Goal: Information Seeking & Learning: Learn about a topic

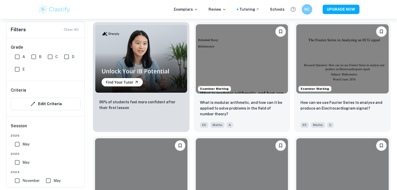
scroll to position [391, 0]
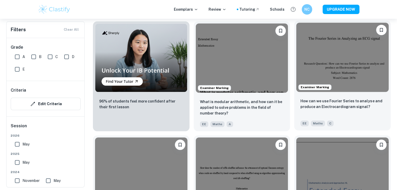
click at [344, 112] on div "How can we use Fourier Series to analyse and produce an Electrocardiogram signa…" at bounding box center [342, 107] width 84 height 18
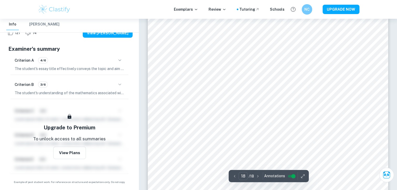
scroll to position [5579, 0]
click at [121, 84] on icon "button" at bounding box center [120, 85] width 6 height 6
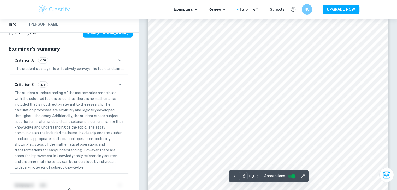
scroll to position [5579, 0]
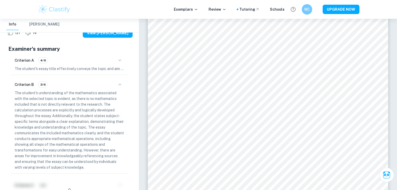
click at [120, 61] on icon "button" at bounding box center [120, 60] width 6 height 6
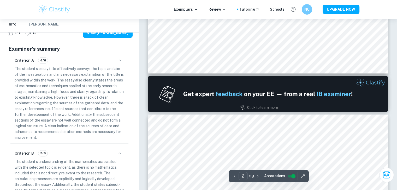
type input "1"
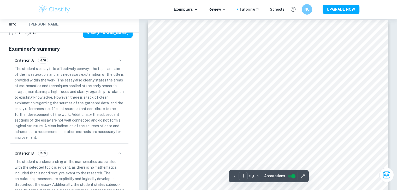
scroll to position [0, 0]
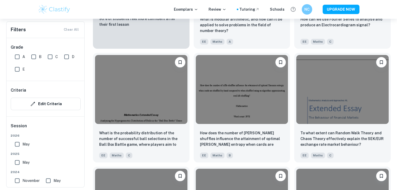
scroll to position [495, 0]
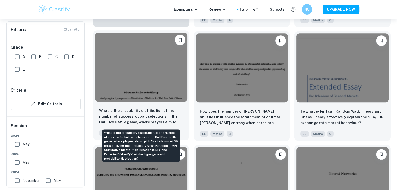
click at [156, 110] on p "What is the probability distribution of the number of successful ball selection…" at bounding box center [141, 117] width 84 height 18
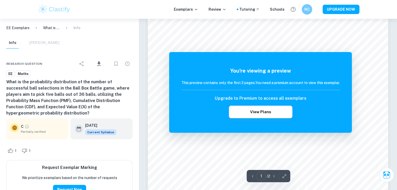
scroll to position [78, 0]
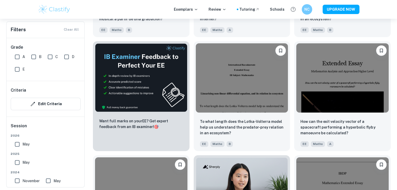
scroll to position [834, 0]
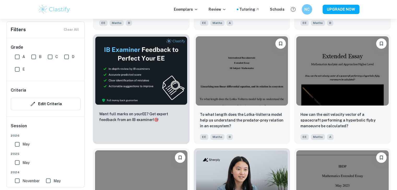
click at [18, 57] on input "A" at bounding box center [17, 57] width 10 height 10
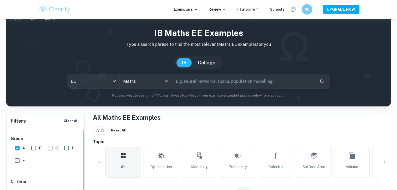
scroll to position [0, 0]
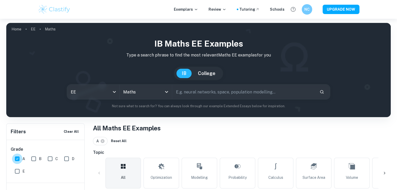
click at [17, 159] on input "A" at bounding box center [17, 159] width 10 height 10
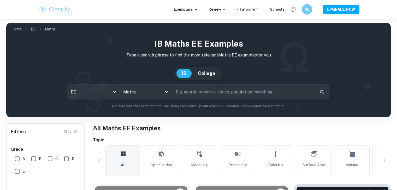
scroll to position [130, 0]
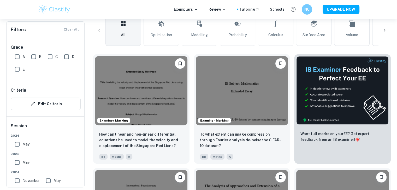
click at [18, 54] on input "A" at bounding box center [17, 57] width 10 height 10
checkbox input "true"
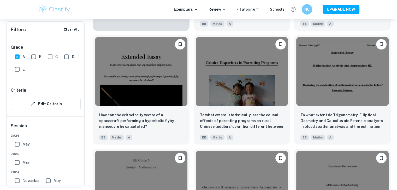
scroll to position [505, 0]
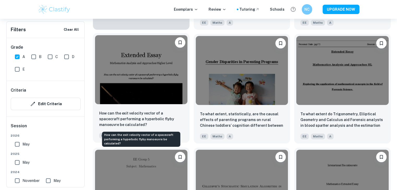
click at [164, 112] on p "How can the exit velocity vector of a spacecraft performing a hyperbolic flyby …" at bounding box center [141, 119] width 84 height 17
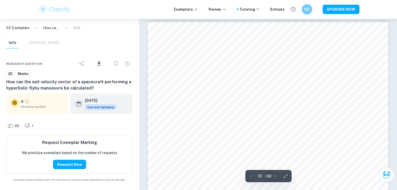
scroll to position [3206, 0]
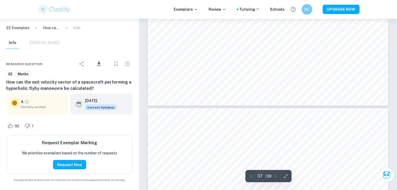
type input "38"
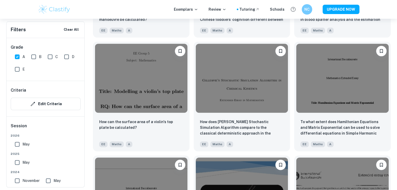
scroll to position [609, 0]
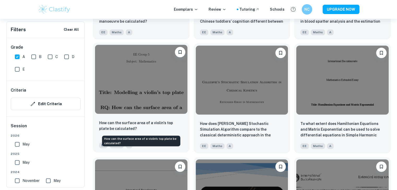
click at [121, 129] on p "How can the surface area of a violin's top plate be calculated?" at bounding box center [141, 125] width 84 height 11
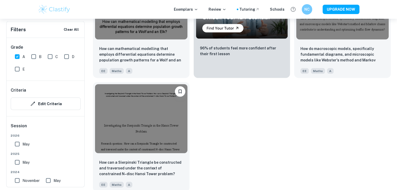
scroll to position [1030, 0]
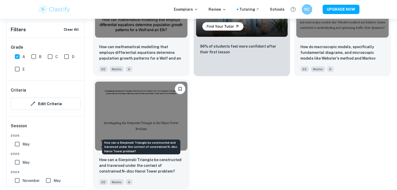
click at [173, 172] on p "How can a Sierpinski Triangle be constructed and traversed under the context of…" at bounding box center [141, 165] width 84 height 17
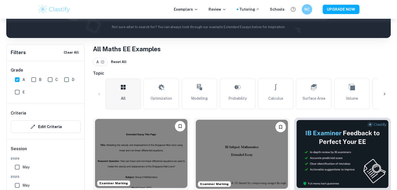
scroll to position [78, 0]
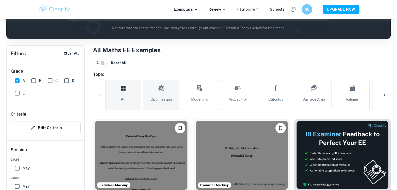
click at [167, 97] on span "Optimization" at bounding box center [160, 100] width 21 height 6
type input "Optimization"
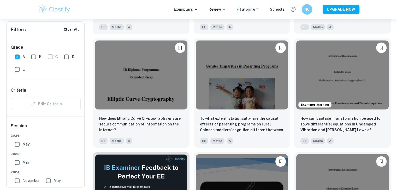
scroll to position [730, 0]
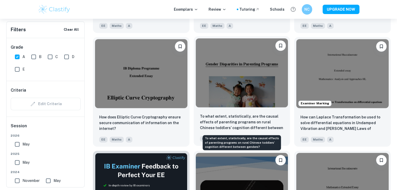
click at [258, 117] on p "To what extent, statistically, are the causal effects of parenting programs on …" at bounding box center [242, 123] width 84 height 18
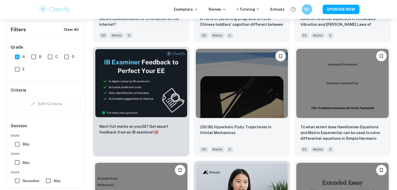
click at [38, 102] on div "Edit Criteria" at bounding box center [46, 104] width 70 height 13
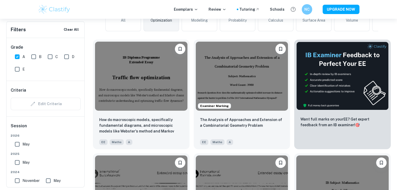
scroll to position [83, 0]
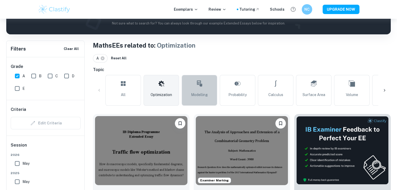
click at [205, 88] on link "Modelling" at bounding box center [198, 90] width 35 height 31
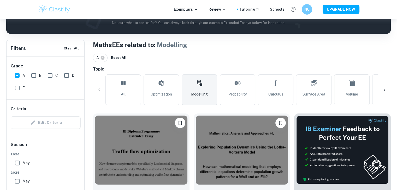
scroll to position [78, 0]
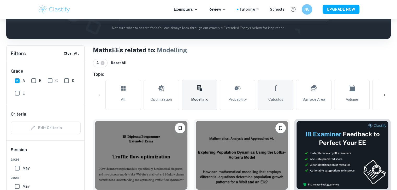
click at [280, 92] on link "Calculus" at bounding box center [275, 95] width 35 height 31
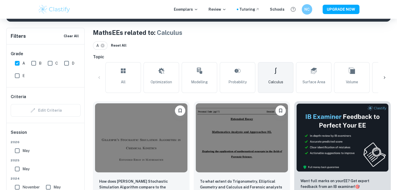
scroll to position [78, 0]
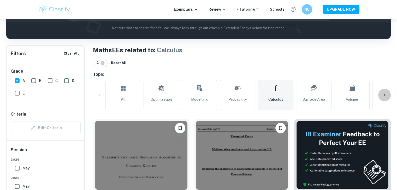
click at [385, 95] on icon at bounding box center [383, 95] width 5 height 5
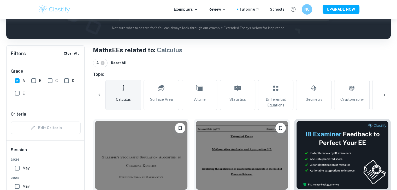
scroll to position [0, 245]
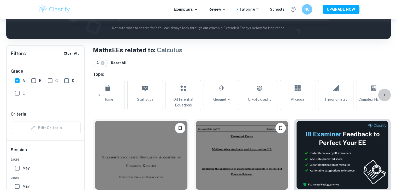
click at [385, 95] on icon at bounding box center [383, 95] width 5 height 5
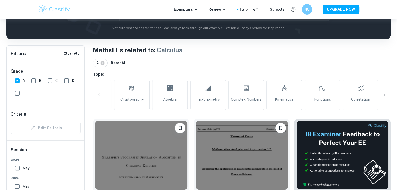
scroll to position [0, 372]
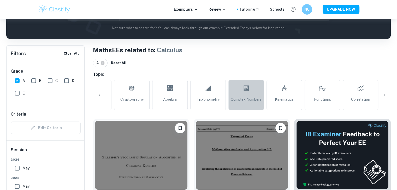
click at [243, 92] on icon at bounding box center [246, 88] width 6 height 13
type input "Complex Numbers"
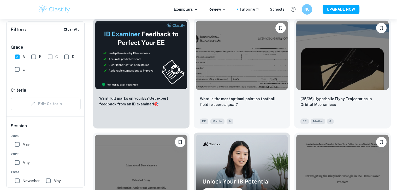
scroll to position [860, 0]
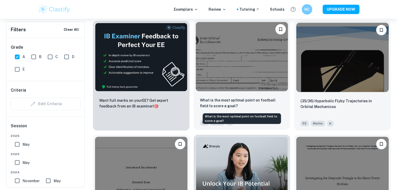
click at [254, 106] on p "What is the most optimal point on football field to score a goal?" at bounding box center [242, 102] width 84 height 11
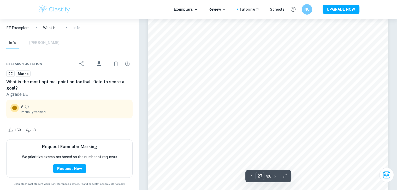
scroll to position [9176, 0]
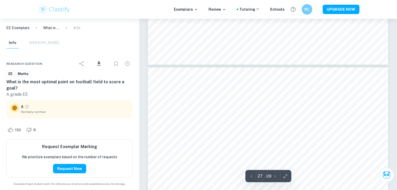
type input "28"
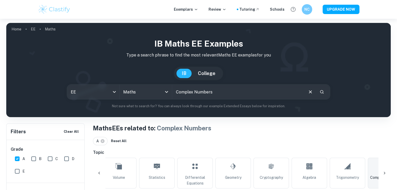
scroll to position [78, 0]
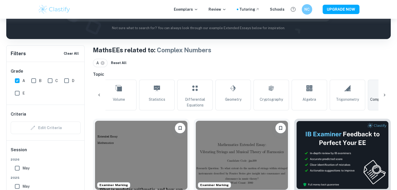
click at [383, 95] on icon at bounding box center [383, 95] width 5 height 5
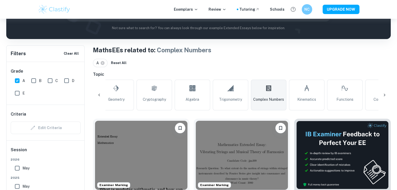
scroll to position [0, 372]
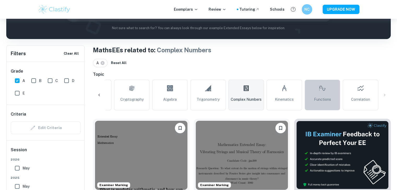
click at [307, 92] on link "Functions" at bounding box center [321, 95] width 35 height 31
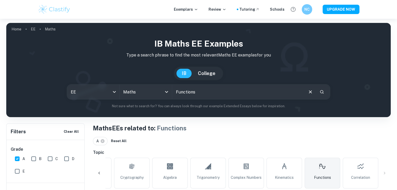
scroll to position [130, 0]
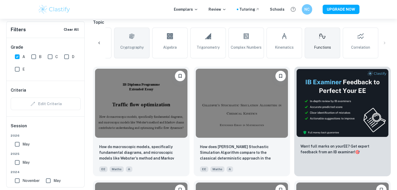
click at [135, 40] on link "Cryptography" at bounding box center [131, 43] width 35 height 31
type input "Cryptography"
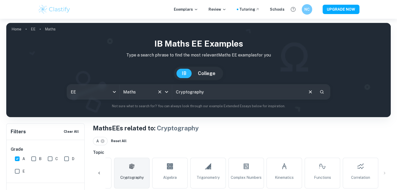
drag, startPoint x: 214, startPoint y: 93, endPoint x: 165, endPoint y: 94, distance: 49.0
click at [163, 95] on div "EE ee All Subjects Maths All Subjects Cryptography ​" at bounding box center [198, 91] width 263 height 15
type input "Laplace"
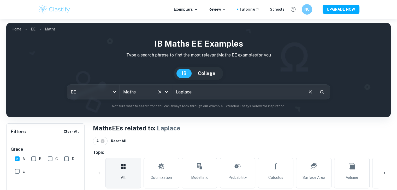
scroll to position [156, 0]
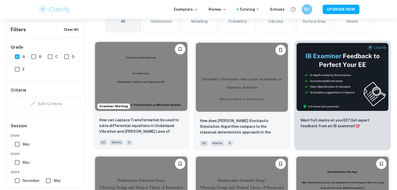
click at [141, 91] on img at bounding box center [141, 76] width 92 height 69
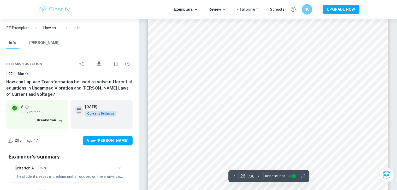
scroll to position [8783, 0]
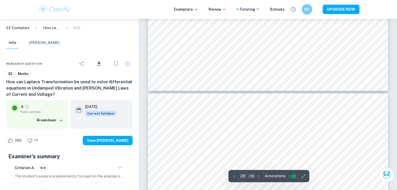
type input "29"
